Goal: Information Seeking & Learning: Find specific fact

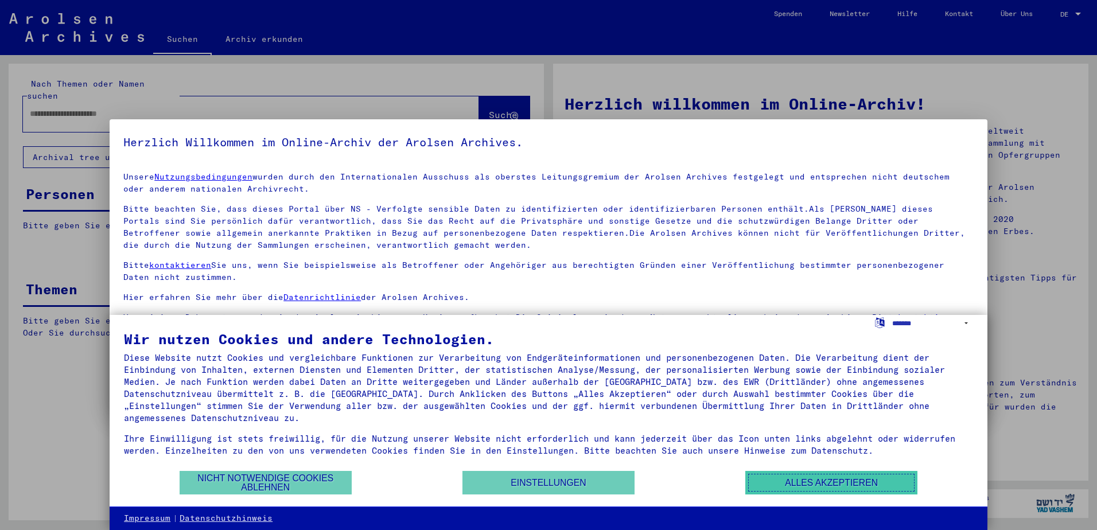
click at [814, 483] on button "Alles akzeptieren" at bounding box center [831, 483] width 172 height 24
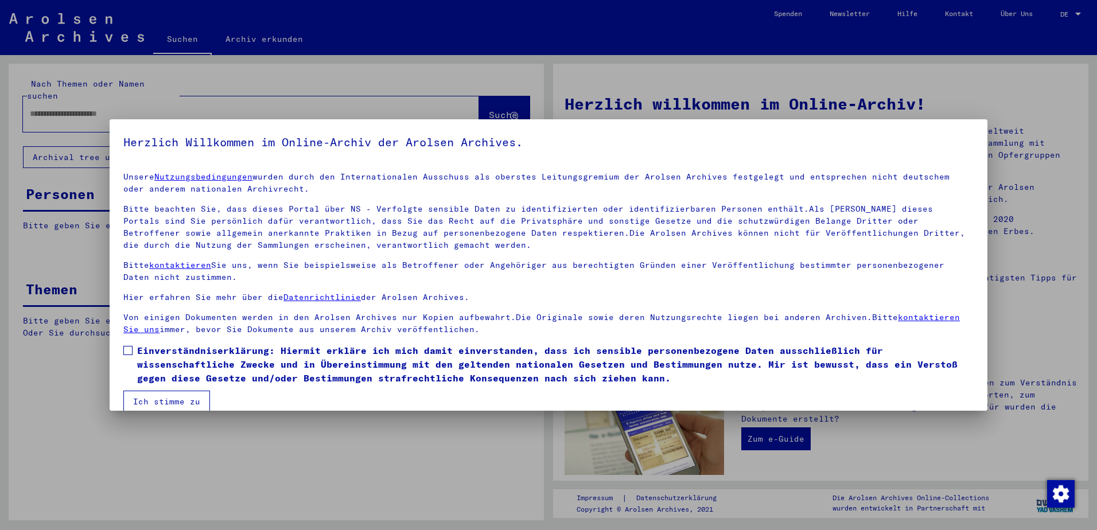
click at [179, 402] on button "Ich stimme zu" at bounding box center [166, 402] width 87 height 22
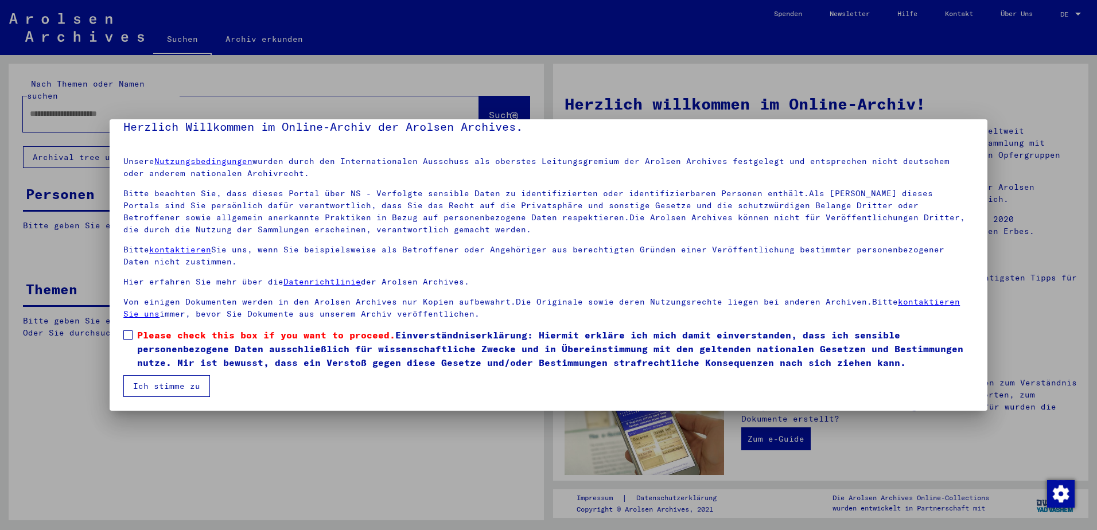
click at [178, 387] on button "Ich stimme zu" at bounding box center [166, 386] width 87 height 22
click at [119, 334] on mat-dialog-content "Unsere Nutzungsbedingungen wurden durch den Internationalen Ausschuss als obers…" at bounding box center [549, 271] width 878 height 249
click at [123, 334] on span at bounding box center [127, 334] width 9 height 9
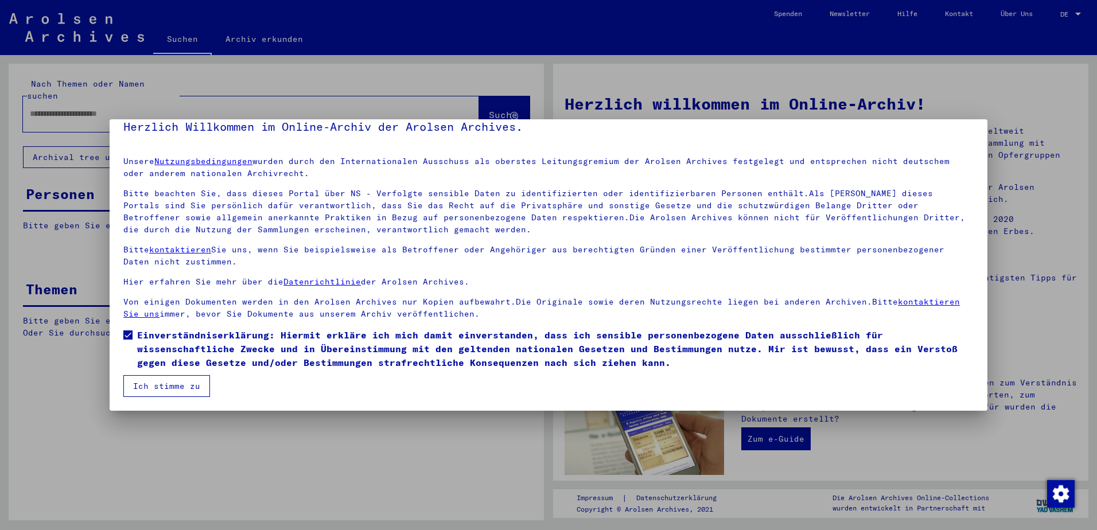
click at [153, 393] on button "Ich stimme zu" at bounding box center [166, 386] width 87 height 22
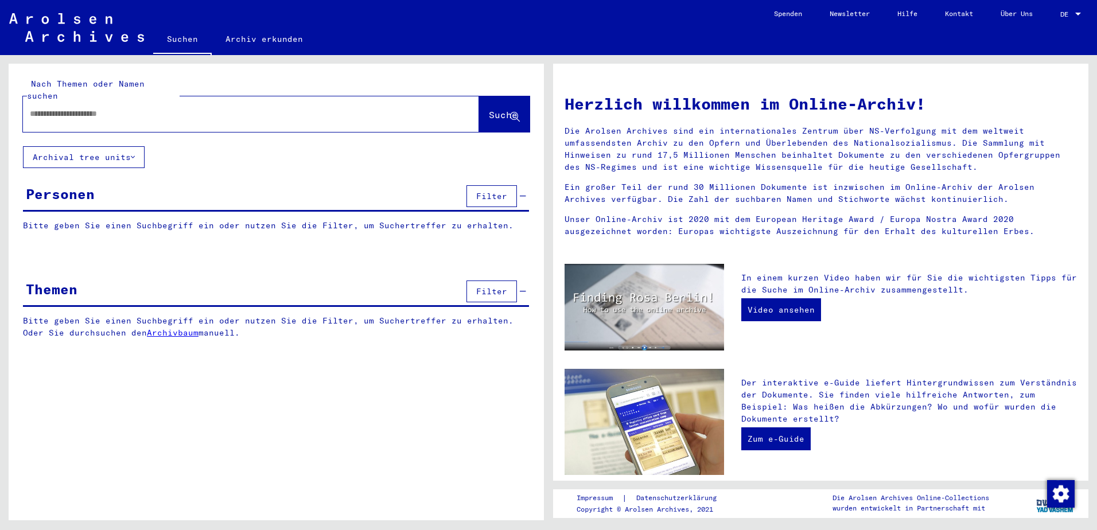
click at [157, 108] on input "text" at bounding box center [237, 114] width 415 height 12
type input "******"
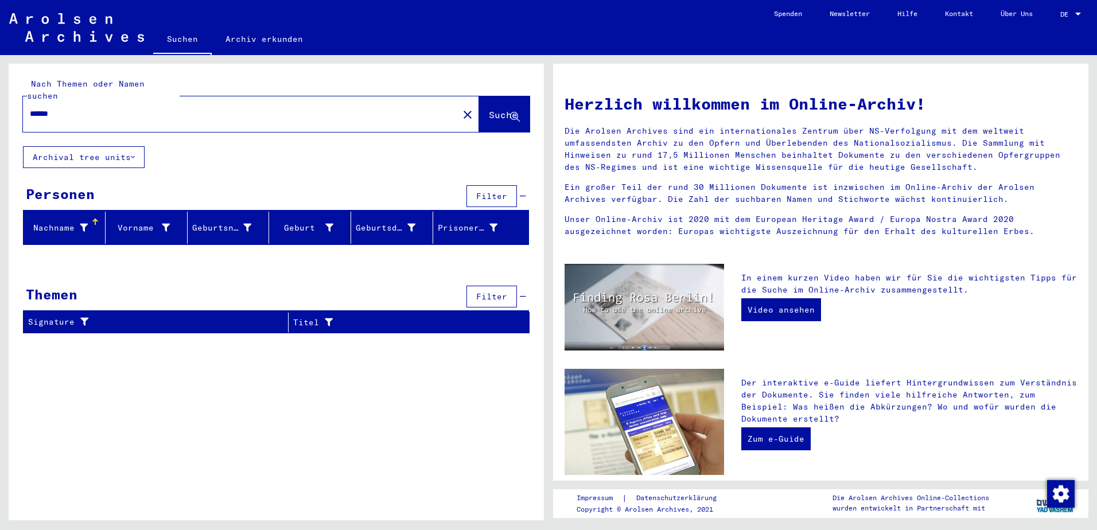
click at [489, 291] on span "Filter" at bounding box center [491, 296] width 31 height 10
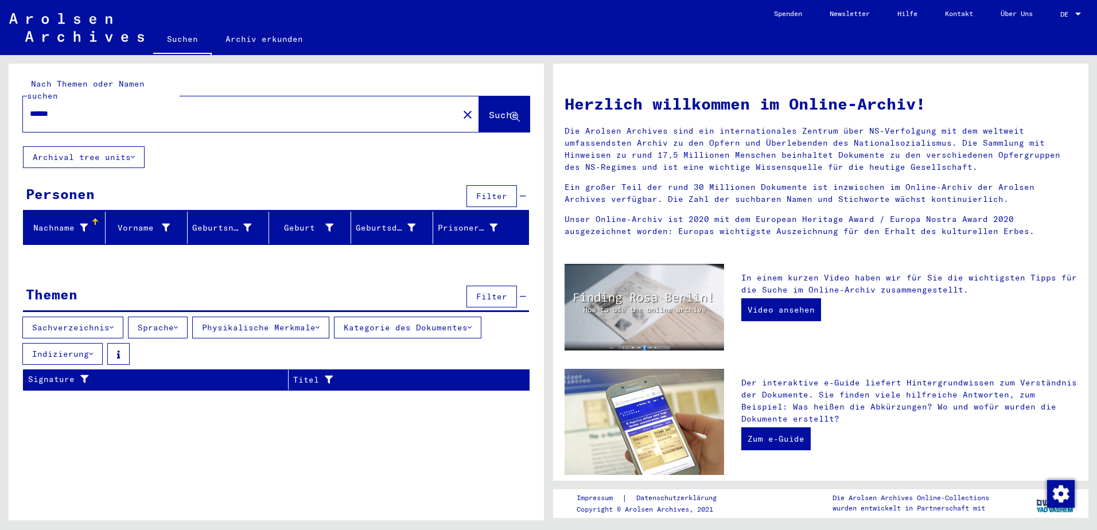
click at [63, 317] on button "Sachverzeichnis" at bounding box center [72, 328] width 101 height 22
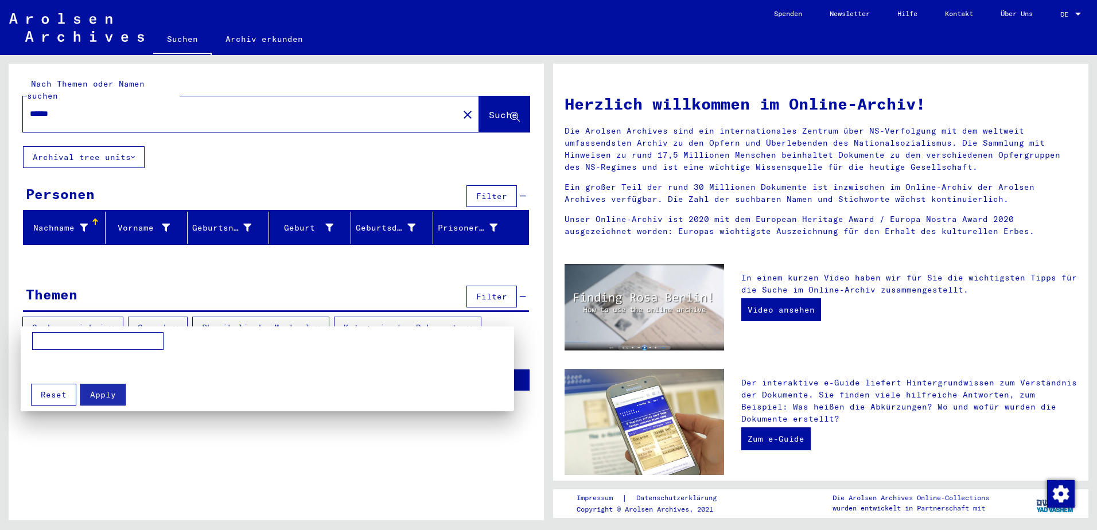
click at [64, 345] on input at bounding box center [97, 341] width 131 height 18
type input "**********"
click at [96, 399] on span "Apply" at bounding box center [103, 394] width 26 height 10
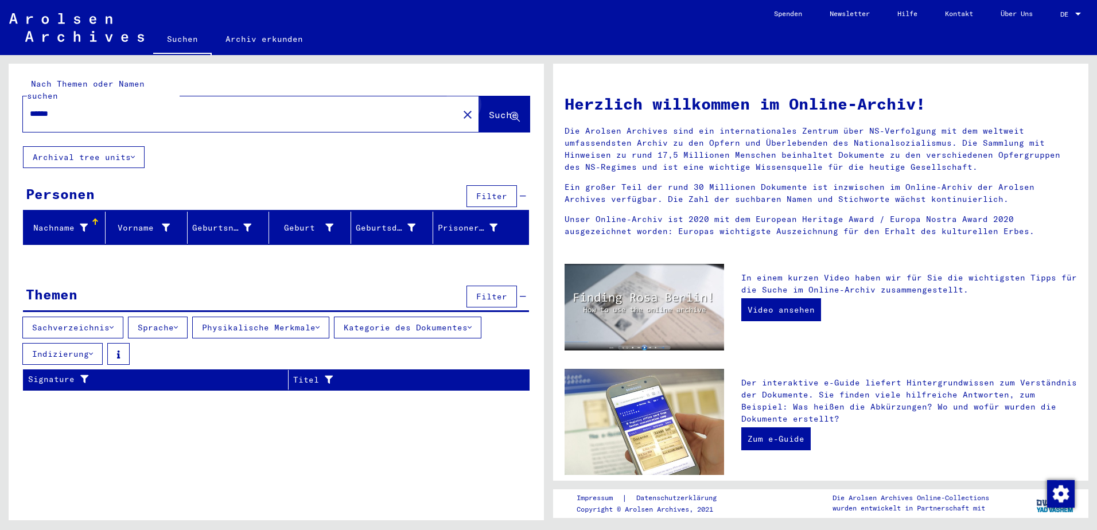
click at [504, 109] on span "Suche" at bounding box center [503, 114] width 29 height 11
click at [490, 109] on span "Suche" at bounding box center [503, 114] width 29 height 11
click at [54, 112] on div "******" at bounding box center [234, 114] width 422 height 26
click at [58, 108] on input "******" at bounding box center [237, 114] width 415 height 12
type input "*"
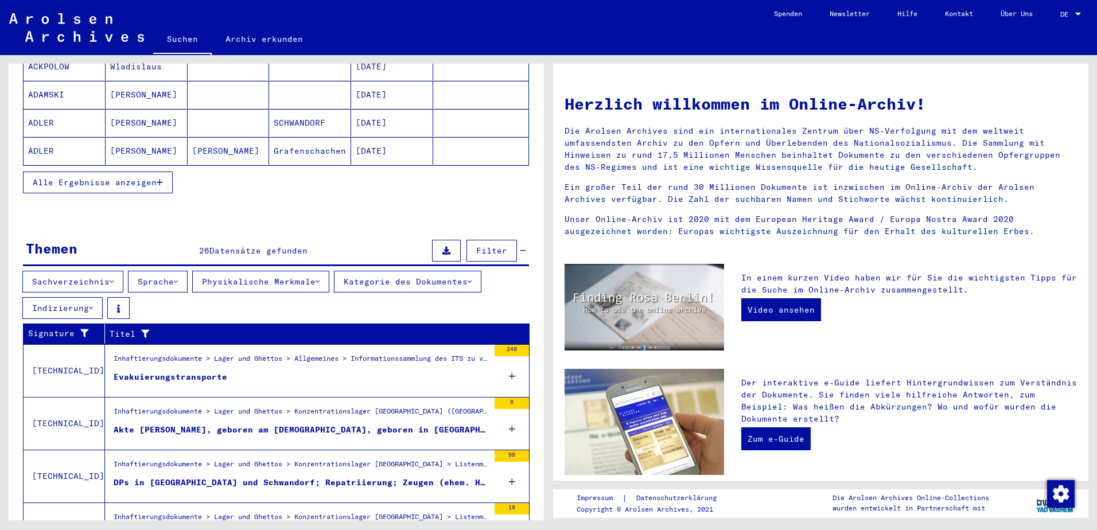
scroll to position [229, 0]
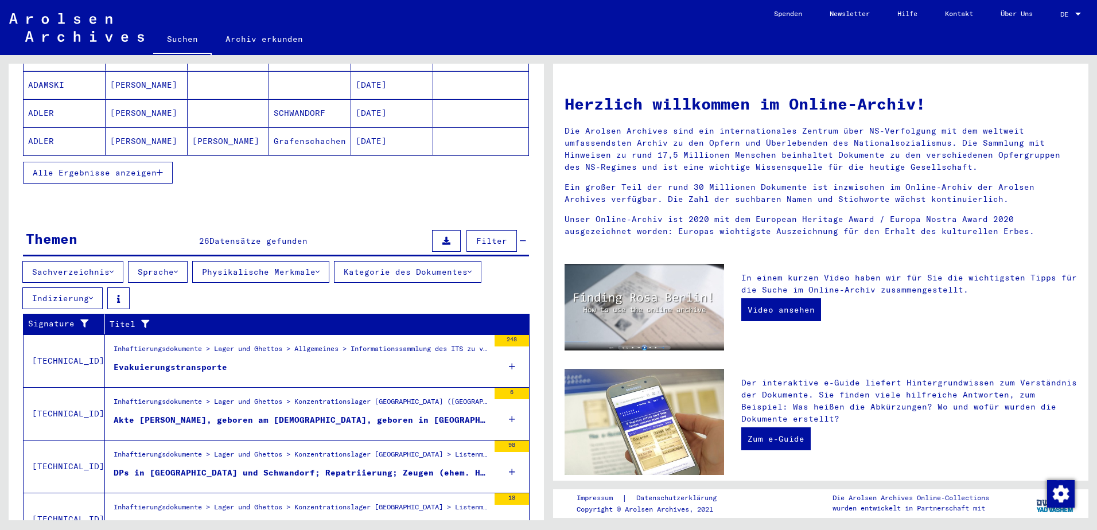
click at [192, 361] on div "Evakuierungstransporte" at bounding box center [171, 367] width 114 height 12
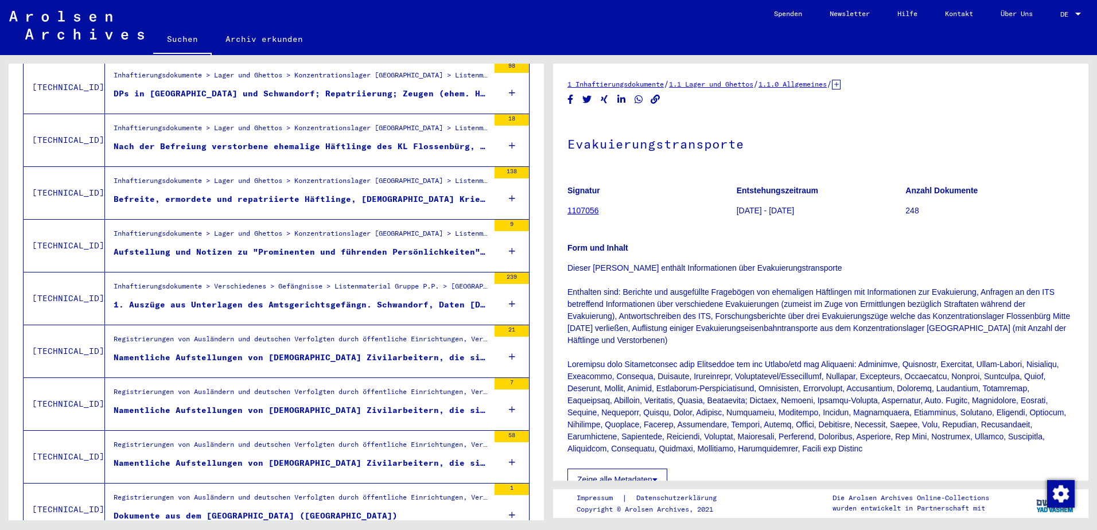
scroll to position [115, 0]
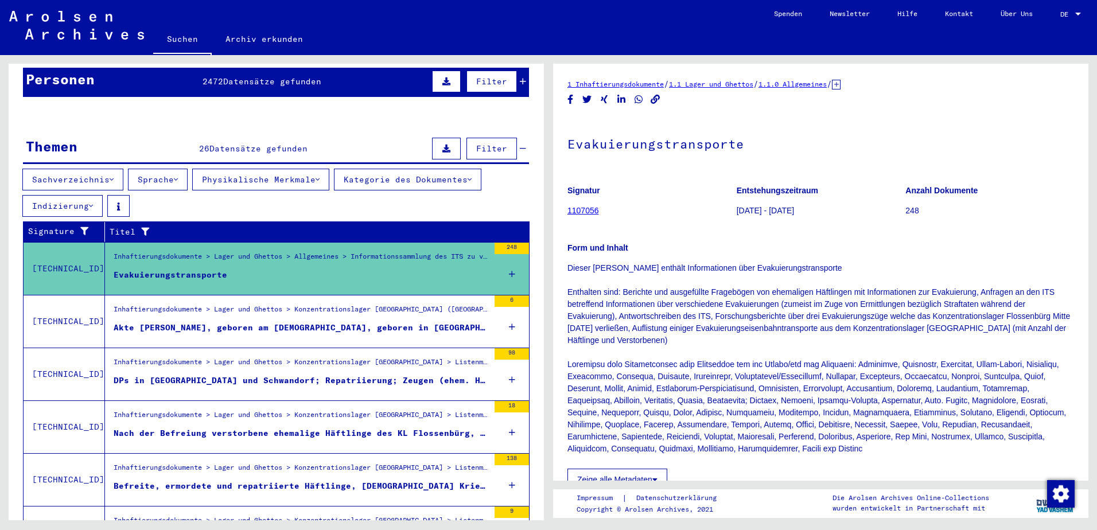
click at [192, 269] on div "Evakuierungstransporte" at bounding box center [171, 275] width 114 height 12
click at [506, 274] on div "Alle Ergebnisse anzeigen" at bounding box center [276, 290] width 506 height 33
click at [424, 251] on div "Inhaftierungsdokumente > Lager und Ghettos > Allgemeines > Informationssammlung…" at bounding box center [301, 259] width 375 height 16
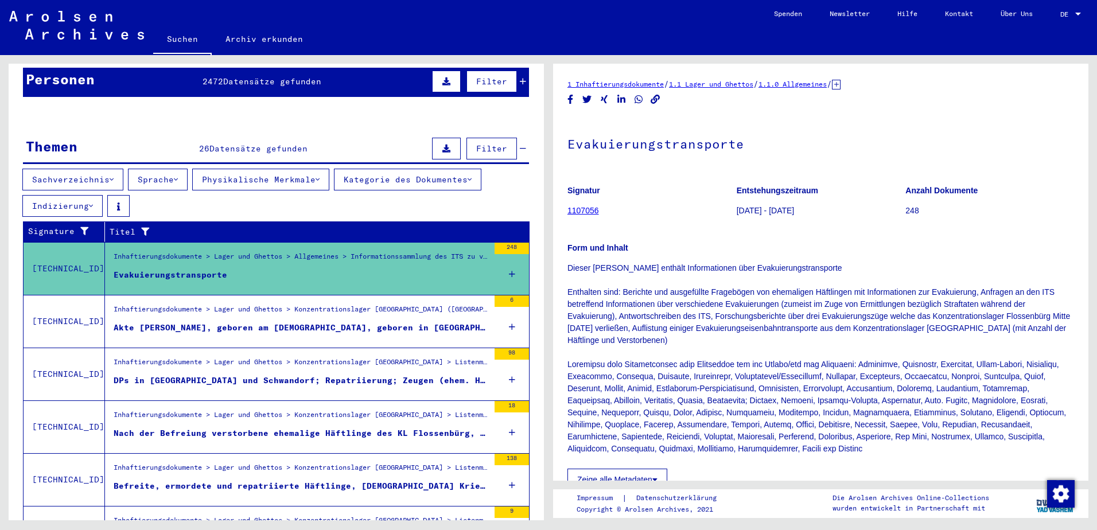
click at [501, 244] on mat-cell at bounding box center [480, 258] width 95 height 28
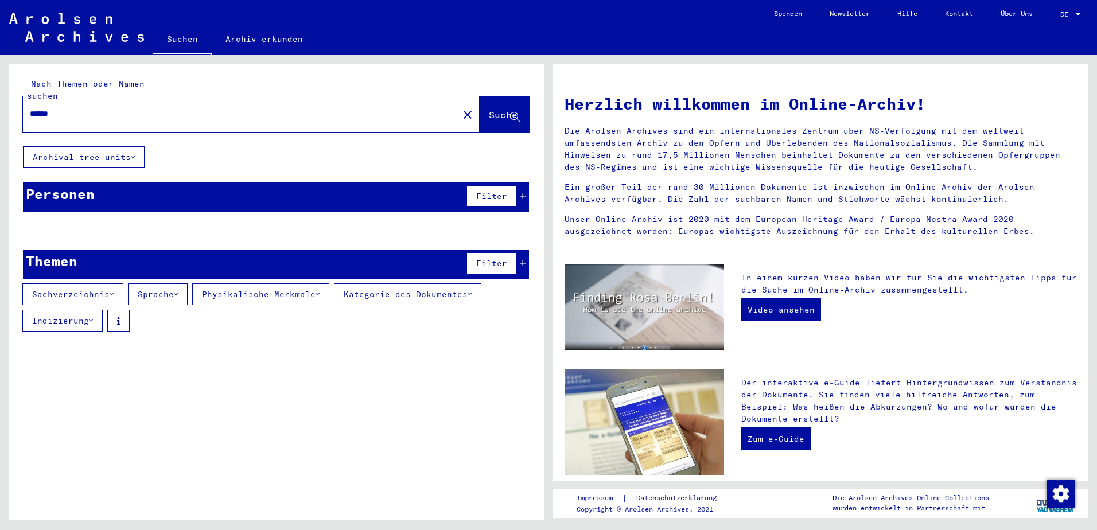
click at [489, 109] on span "Suche" at bounding box center [503, 114] width 29 height 11
click at [71, 108] on input "******" at bounding box center [237, 114] width 415 height 12
type input "*"
click at [255, 191] on span "Datensätze gefunden" at bounding box center [265, 196] width 98 height 10
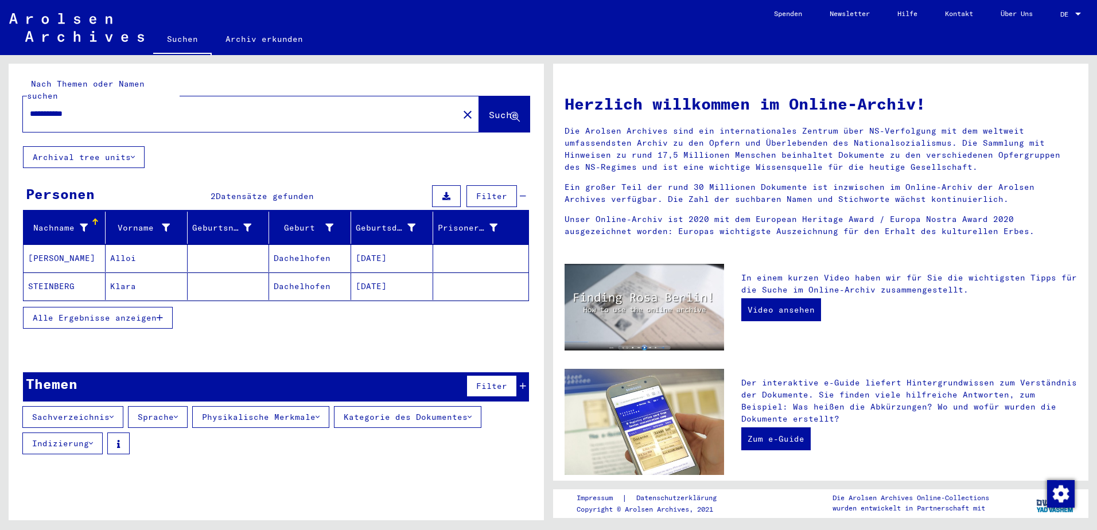
click at [75, 406] on button "Sachverzeichnis" at bounding box center [72, 417] width 101 height 22
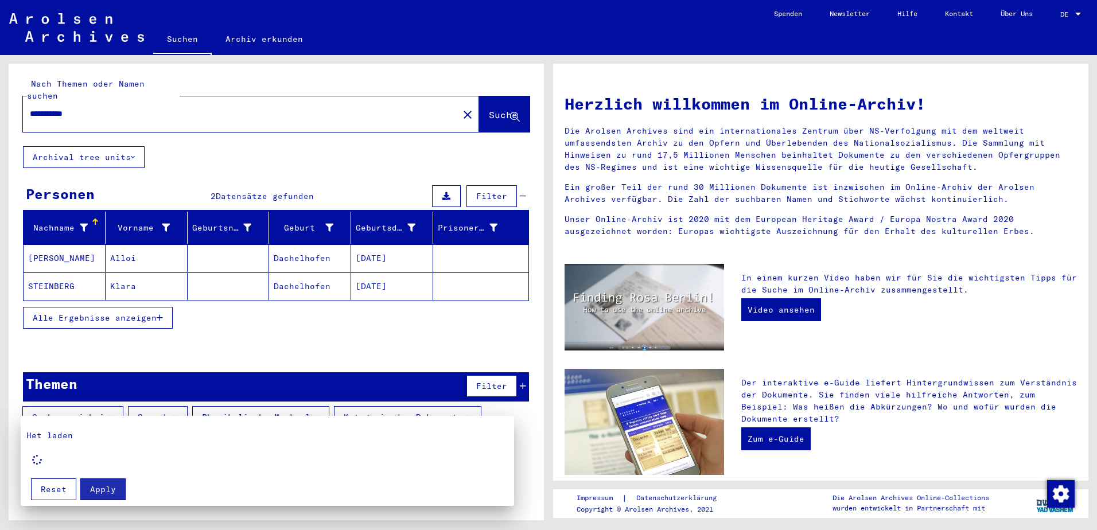
click at [114, 405] on div at bounding box center [548, 265] width 1097 height 530
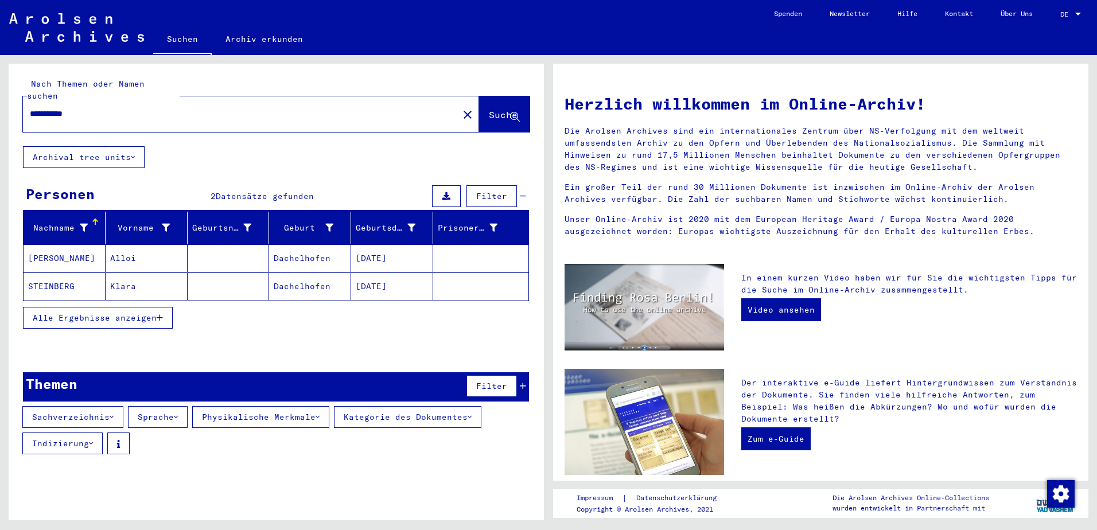
click at [114, 413] on icon at bounding box center [112, 417] width 4 height 8
type input "******"
